Goal: Information Seeking & Learning: Learn about a topic

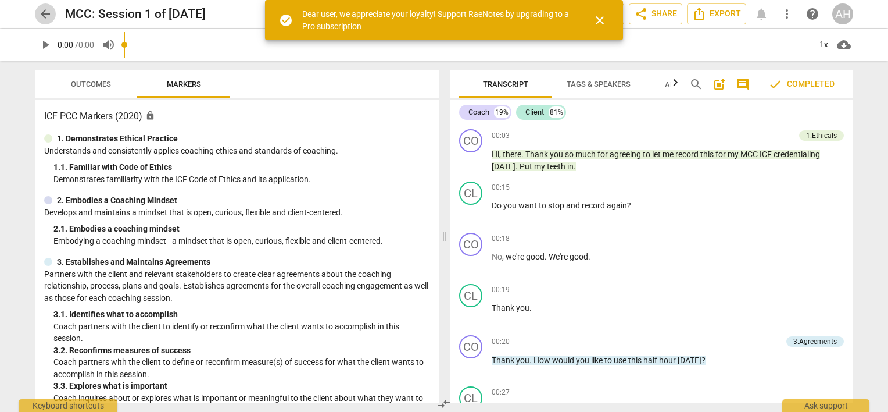
click at [49, 14] on span "arrow_back" at bounding box center [45, 14] width 14 height 14
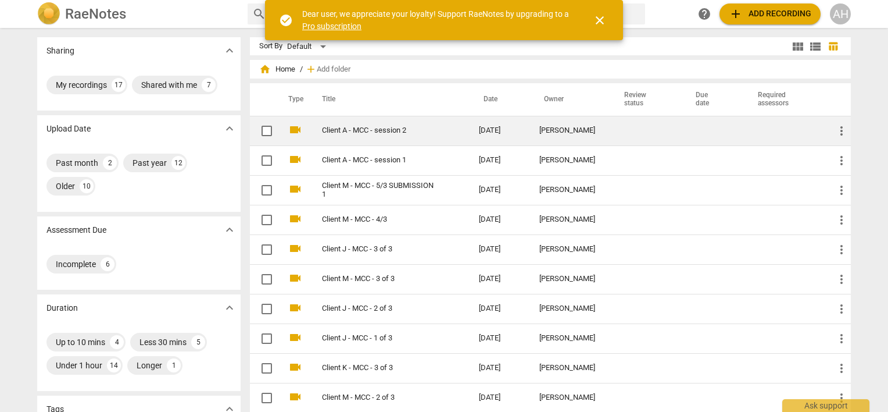
click at [365, 128] on link "Client A - MCC - session 2" at bounding box center [379, 130] width 115 height 9
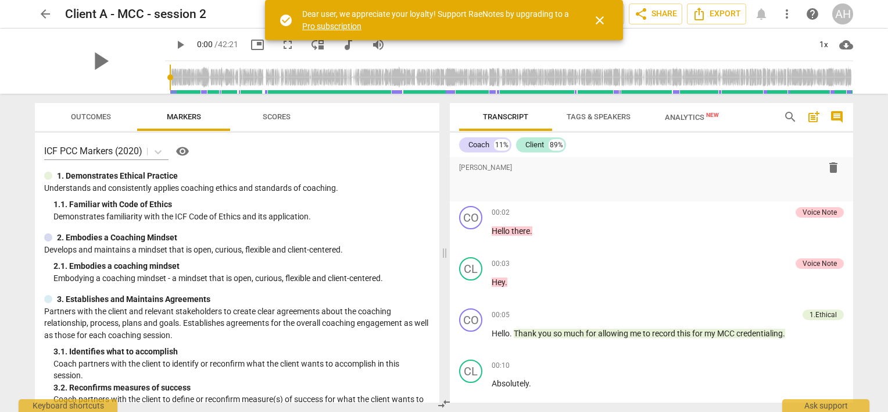
scroll to position [595, 0]
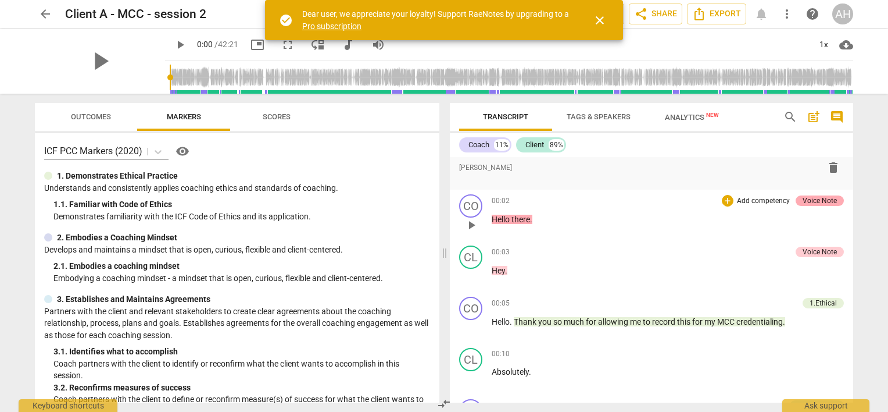
click at [819, 199] on div "Voice Note" at bounding box center [820, 200] width 34 height 10
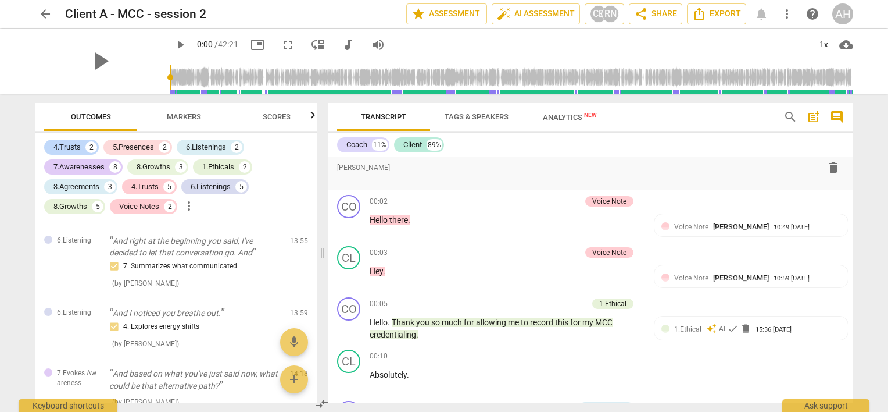
scroll to position [0, 0]
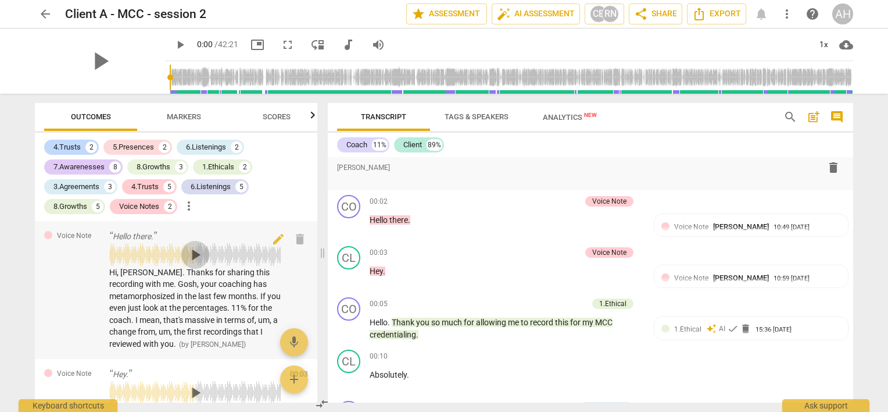
click at [191, 251] on span "play_arrow" at bounding box center [195, 254] width 19 height 19
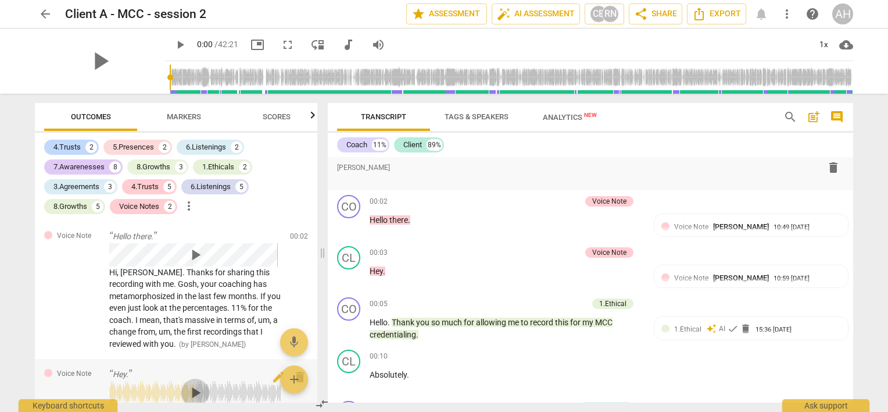
click at [192, 392] on span "play_arrow" at bounding box center [195, 392] width 19 height 19
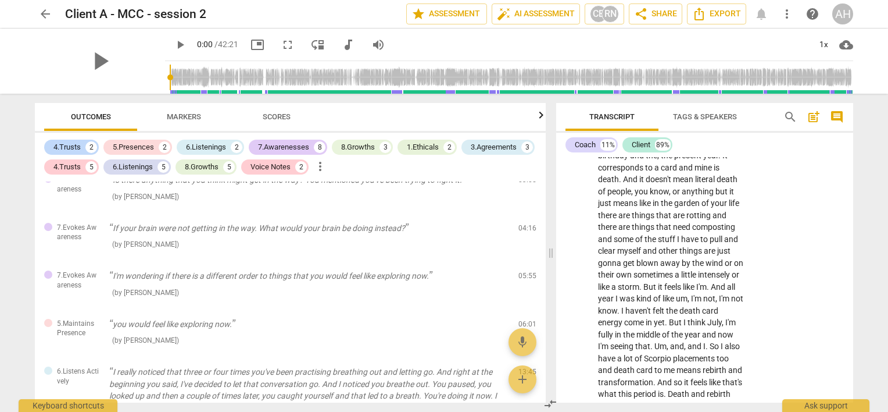
scroll to position [884, 0]
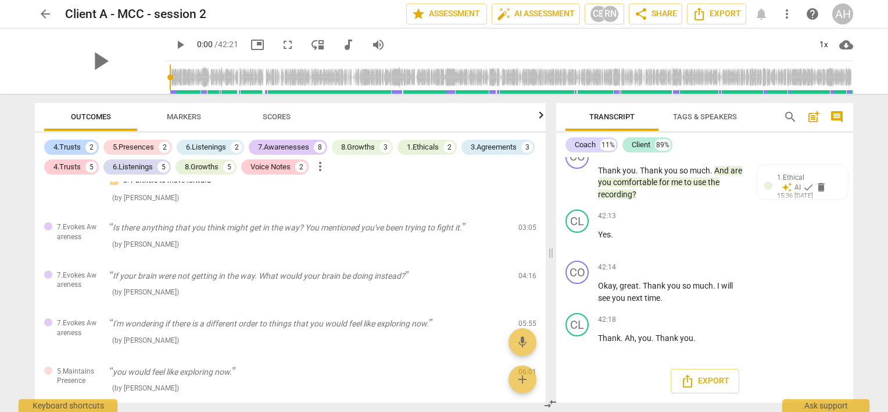
drag, startPoint x: 326, startPoint y: 288, endPoint x: 554, endPoint y: 270, distance: 229.2
click at [554, 270] on span at bounding box center [551, 253] width 7 height 318
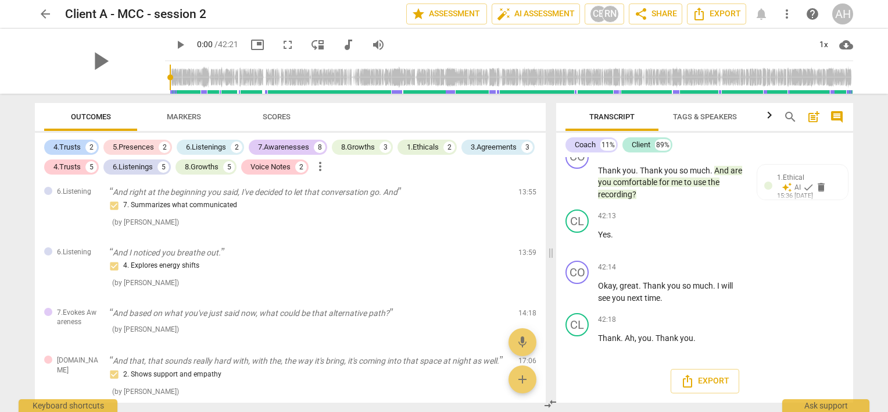
scroll to position [1210, 0]
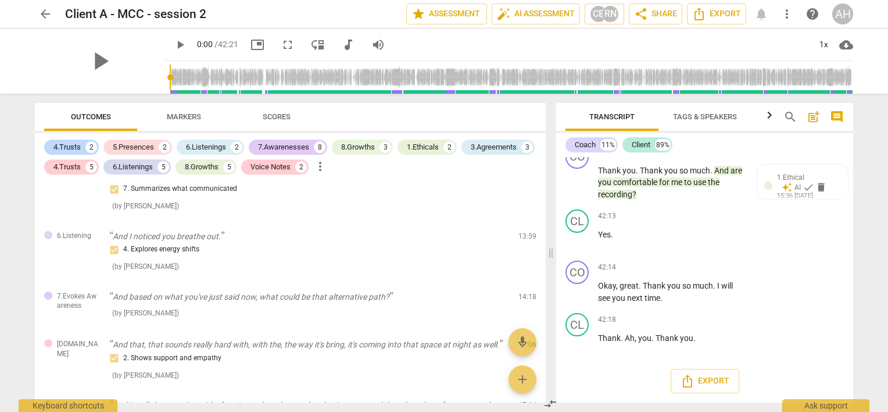
drag, startPoint x: 546, startPoint y: 293, endPoint x: 546, endPoint y: 301, distance: 8.2
click at [546, 301] on div "Outcomes Markers Scores 4.Trusts 2 5.Presences 2 6.Listenings 2 7.Awarenesses 8…" at bounding box center [288, 253] width 525 height 318
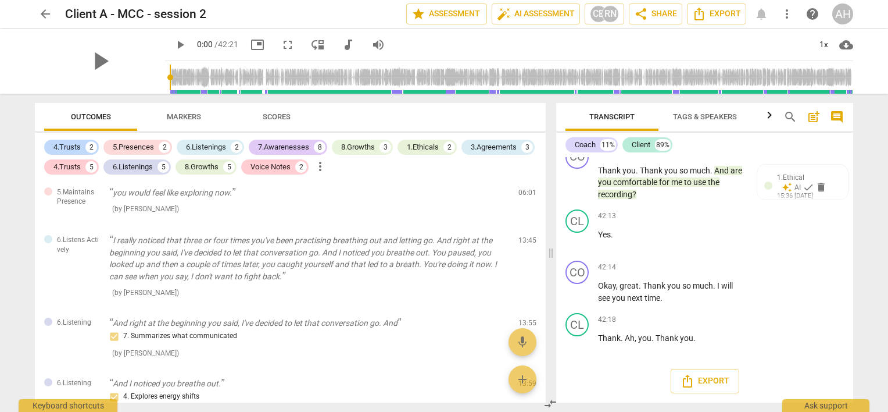
scroll to position [316, 0]
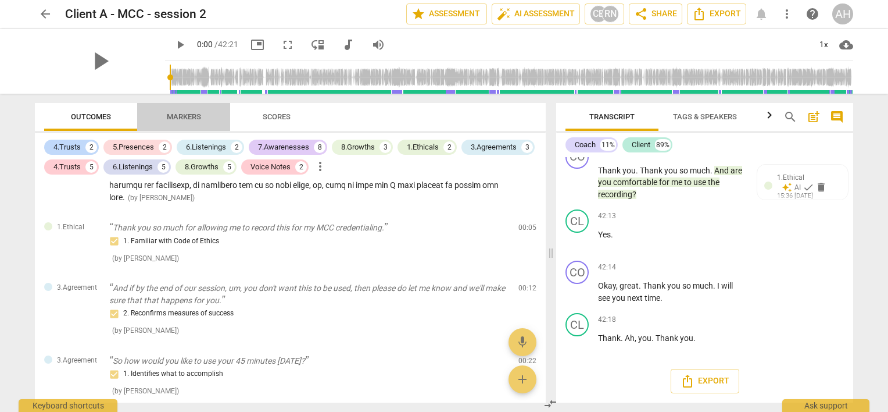
click at [186, 110] on span "Markers" at bounding box center [184, 117] width 62 height 16
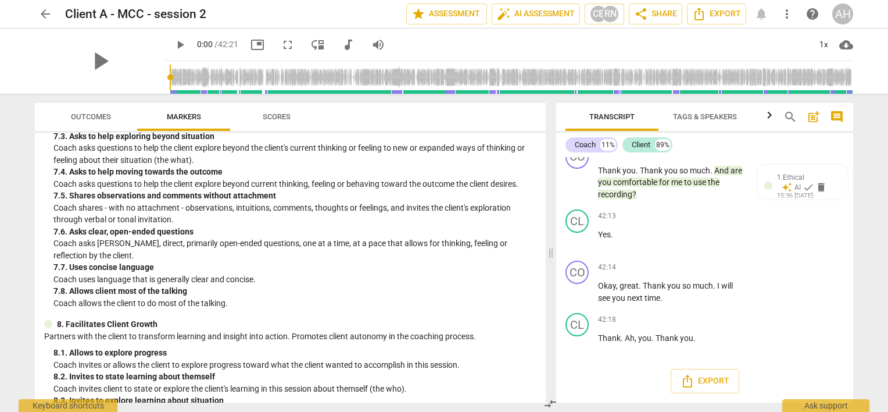
scroll to position [1119, 0]
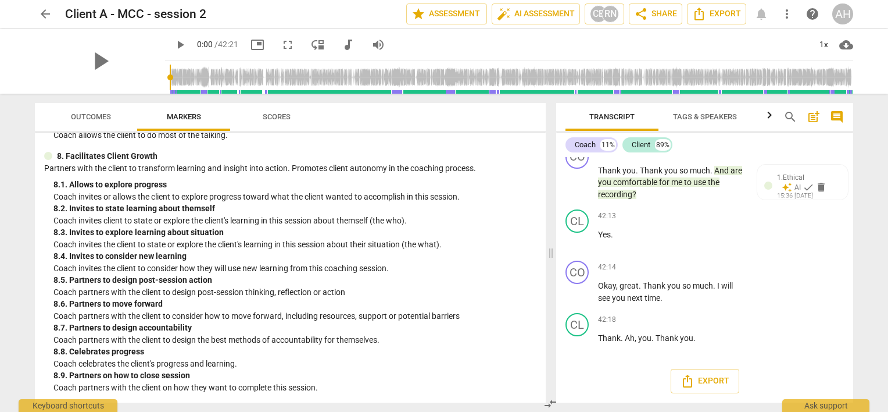
click at [273, 119] on span "Scores" at bounding box center [277, 116] width 28 height 9
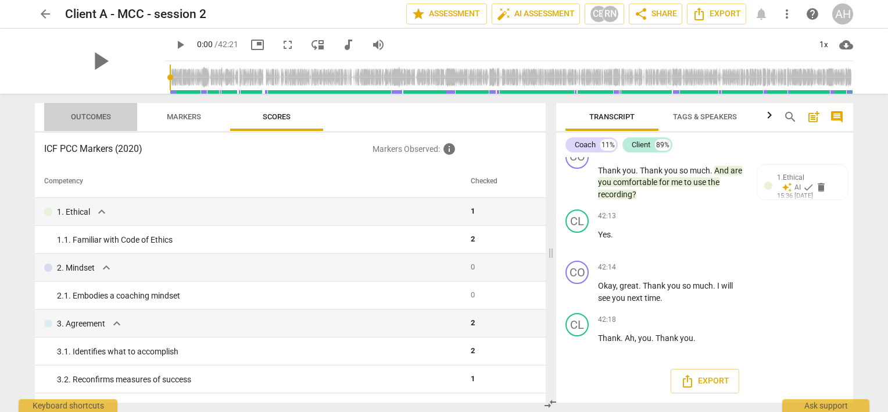
click at [90, 118] on span "Outcomes" at bounding box center [91, 116] width 40 height 9
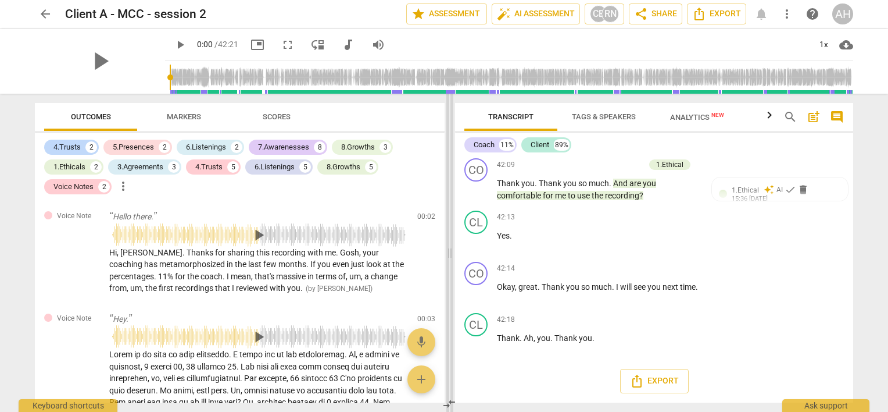
scroll to position [8836, 0]
drag, startPoint x: 550, startPoint y: 170, endPoint x: 449, endPoint y: 169, distance: 101.2
click at [449, 169] on span at bounding box center [449, 253] width 7 height 318
click at [258, 333] on span "play_arrow" at bounding box center [258, 336] width 19 height 19
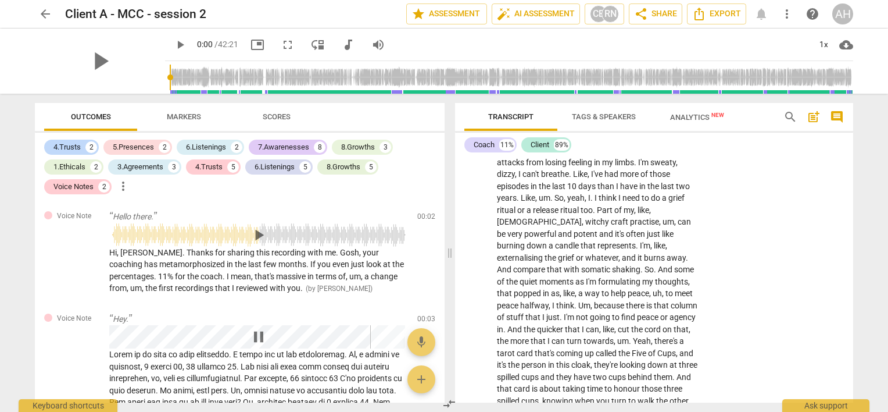
scroll to position [0, 0]
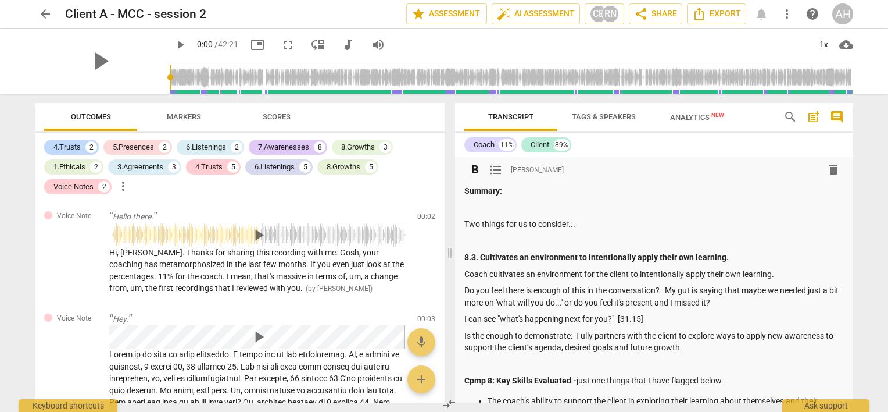
click at [608, 260] on strong "8.3. Cultivates an environment to intentionally apply their own learning." at bounding box center [597, 256] width 265 height 9
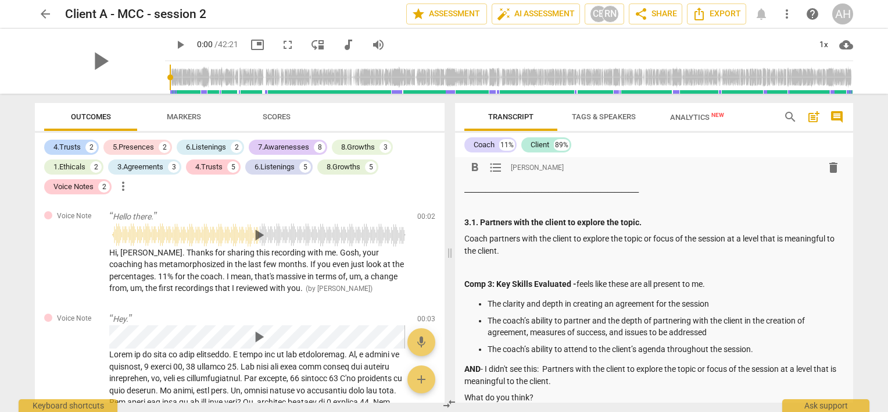
scroll to position [374, 0]
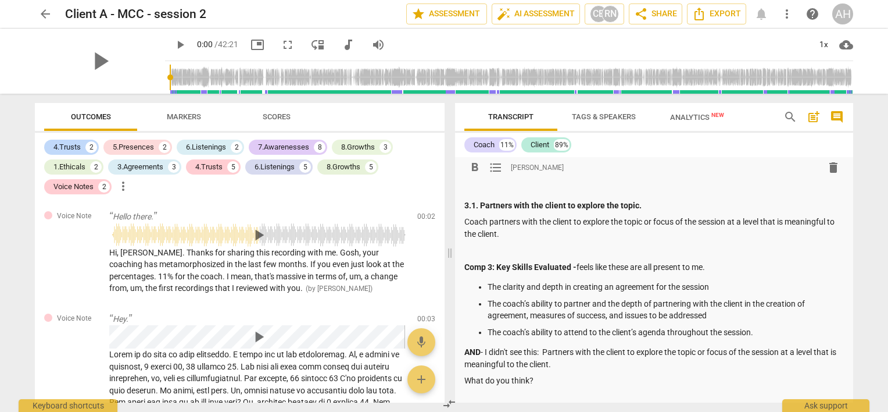
click at [657, 231] on p "Coach partners with the client to explore the topic or focus of the session at …" at bounding box center [655, 228] width 380 height 24
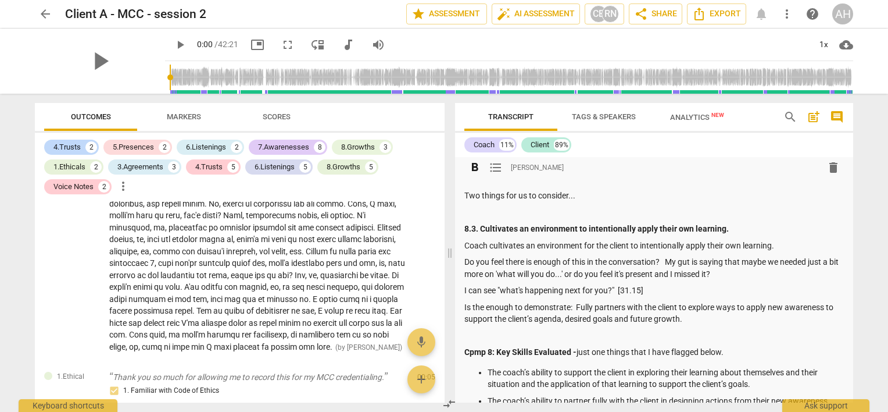
scroll to position [0, 0]
